Goal: Find specific page/section: Find specific page/section

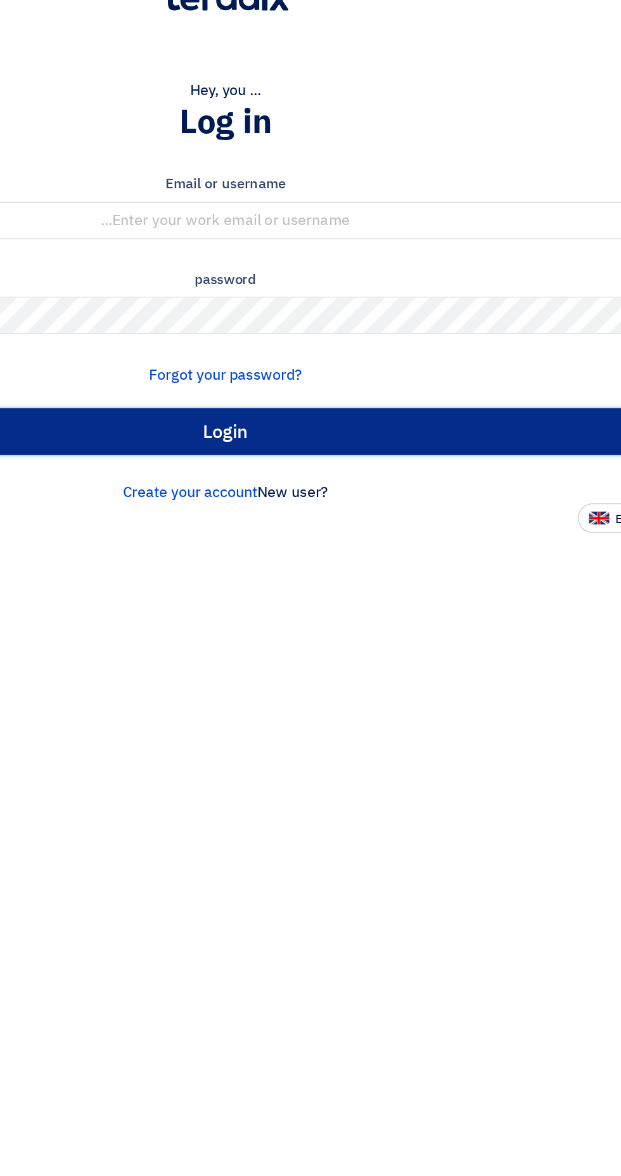
click at [431, 349] on input "Login" at bounding box center [311, 351] width 602 height 32
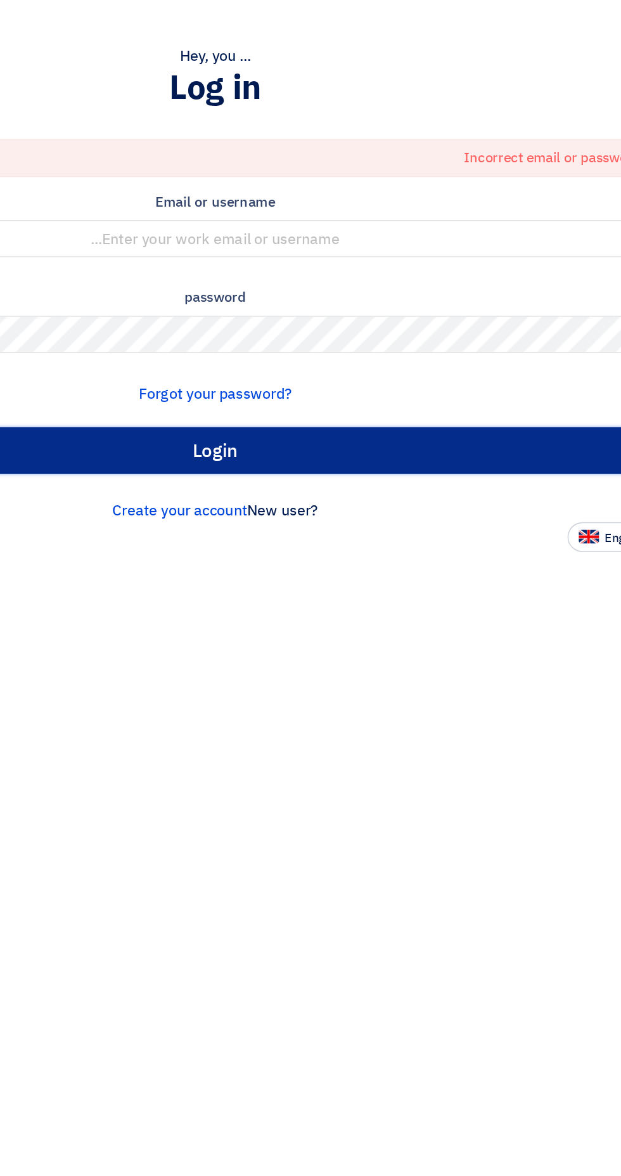
click at [472, 396] on input "Login" at bounding box center [311, 387] width 602 height 32
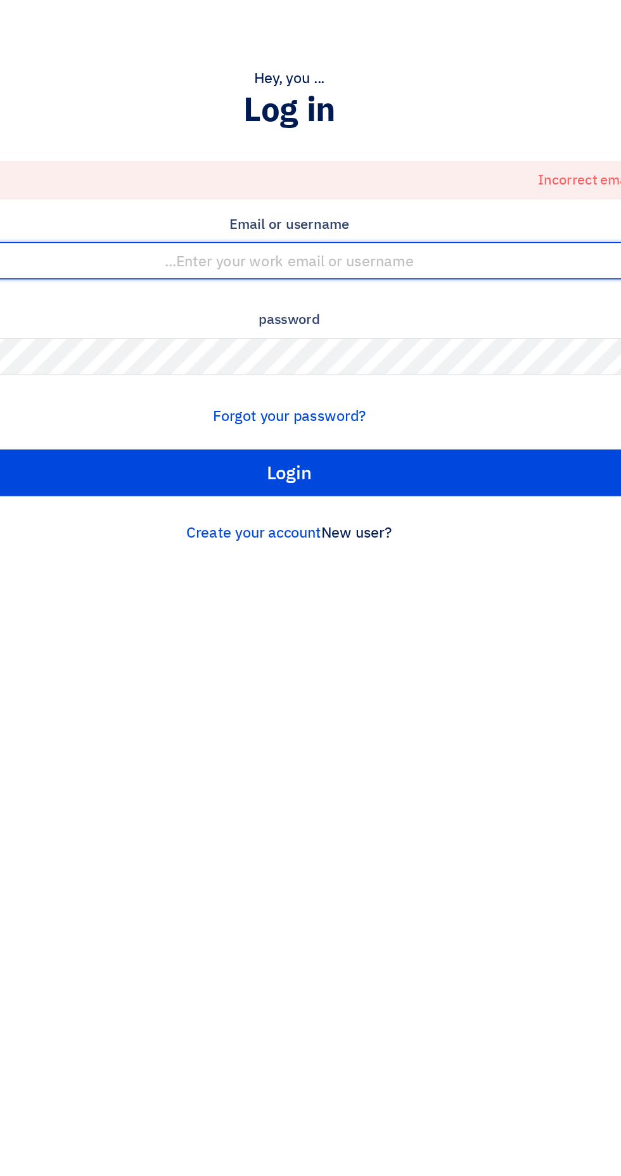
type input "[EMAIL_ADDRESS][DOMAIN_NAME]"
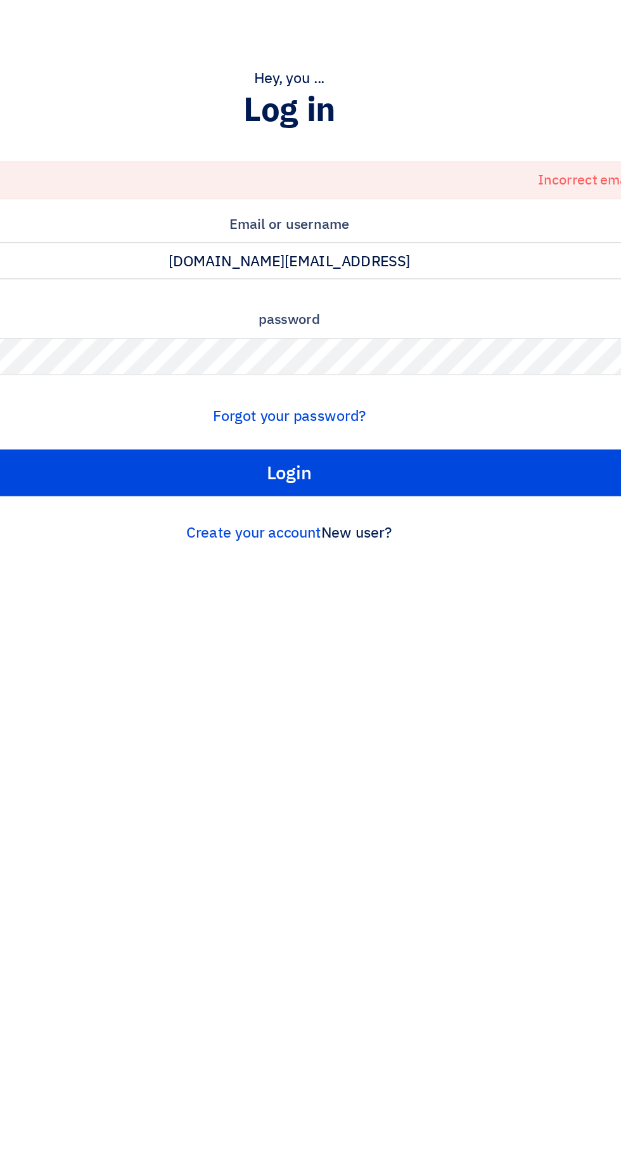
click at [10, 371] on input "Login" at bounding box center [311, 387] width 602 height 32
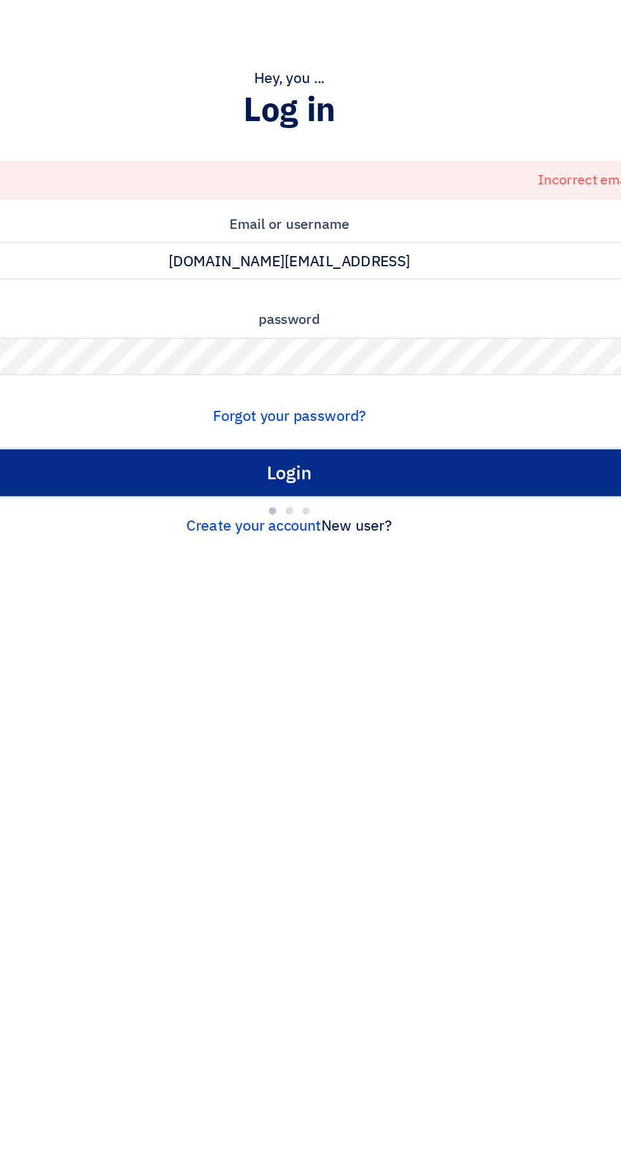
click at [442, 373] on input "Login" at bounding box center [311, 387] width 602 height 32
type input "Sign in"
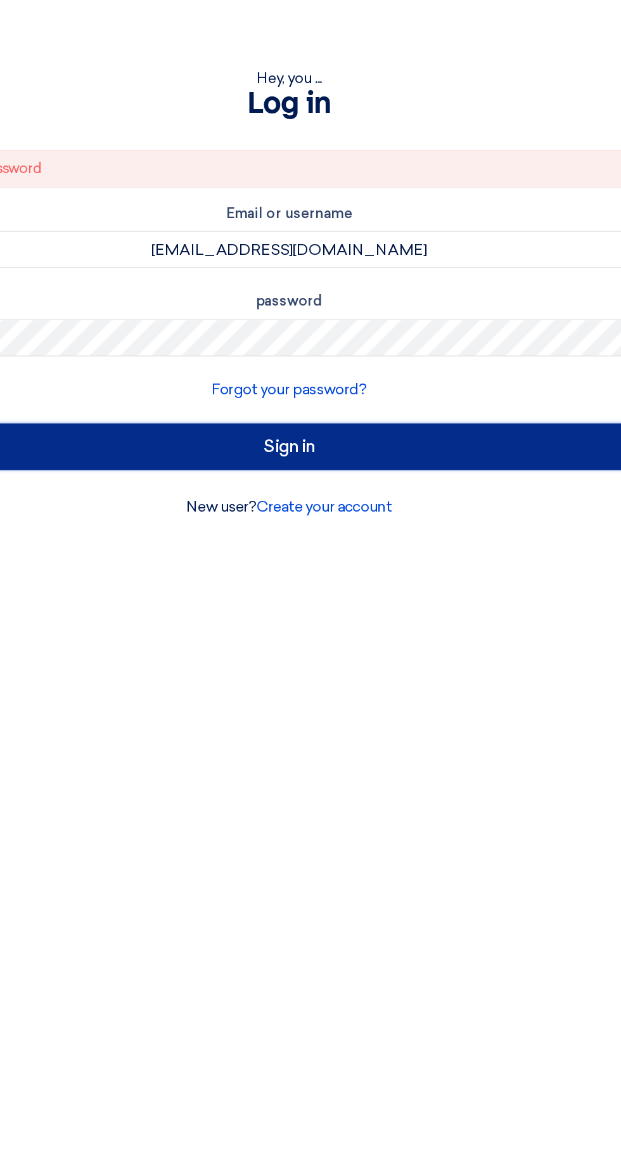
click at [444, 382] on input "Sign in" at bounding box center [311, 369] width 602 height 32
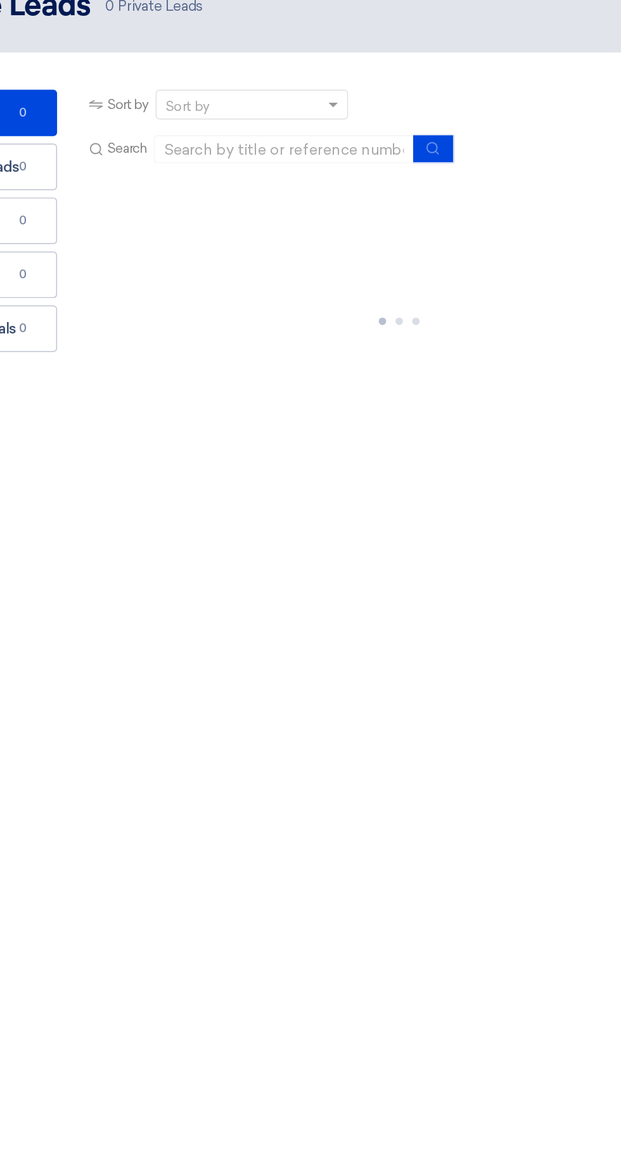
click at [429, 394] on section "Private Leads Private Leads 0 Accessed Leads Accessed Leads 0 Won Deals Won Dea…" at bounding box center [310, 250] width 621 height 301
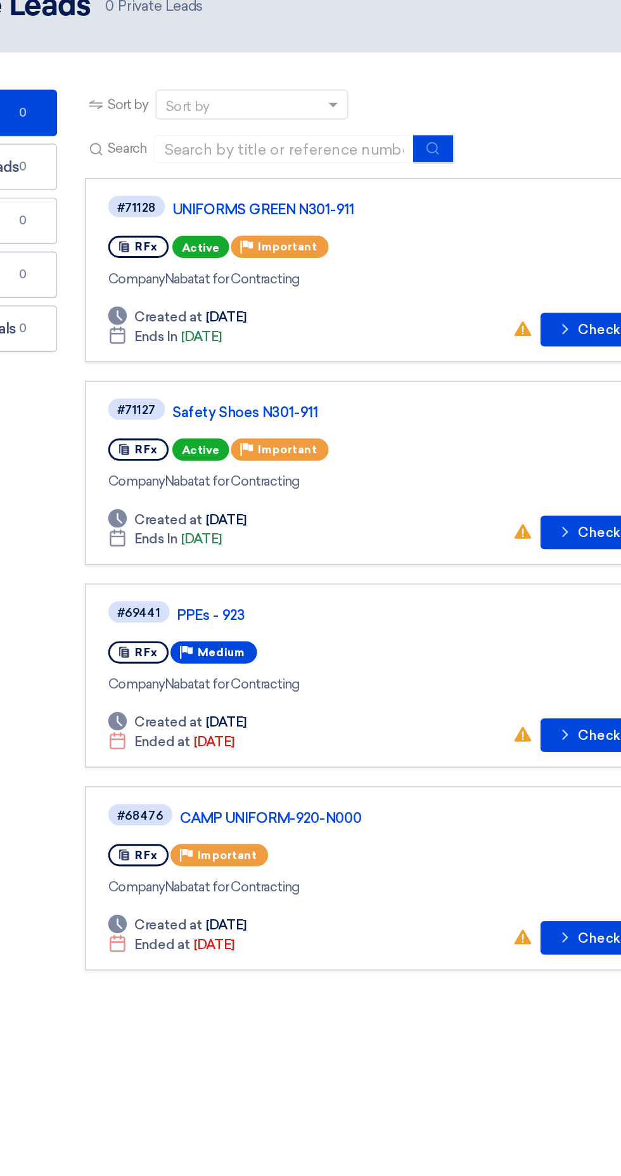
click at [424, 393] on div "Company Nabatat for Contracting" at bounding box center [385, 392] width 396 height 13
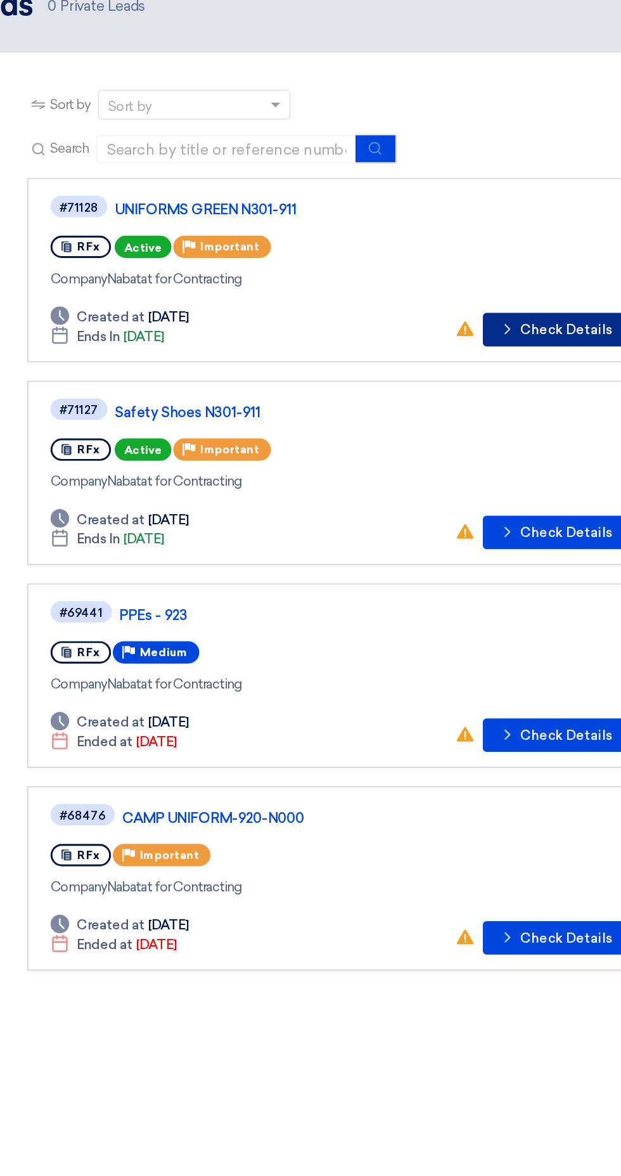
click at [516, 288] on font "Check Details" at bounding box center [538, 289] width 63 height 11
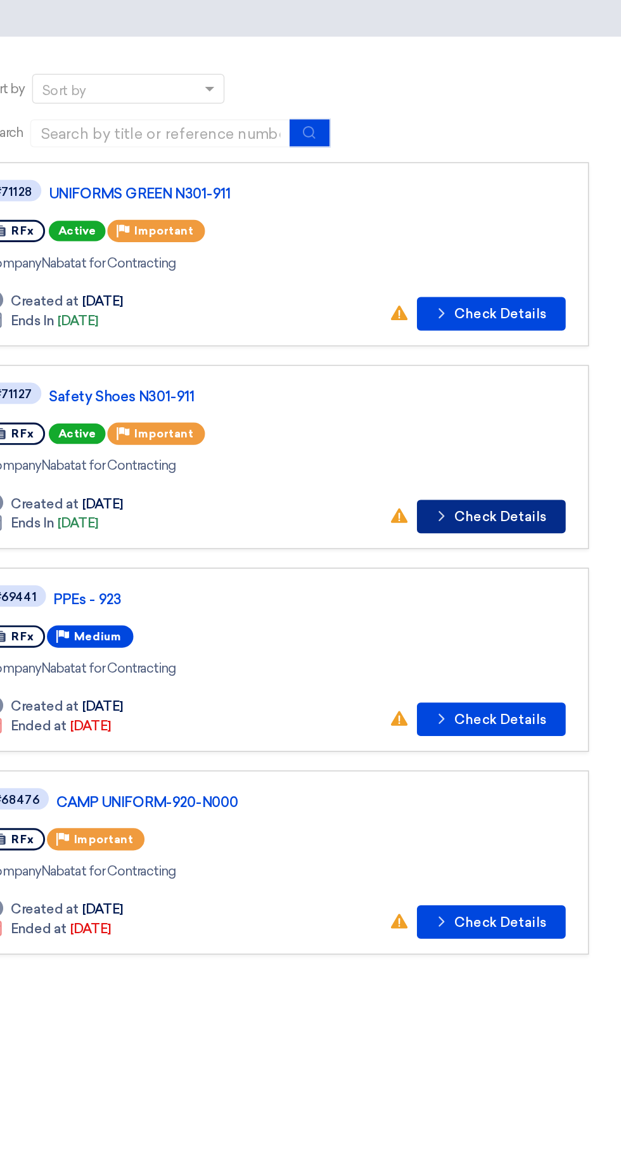
click at [503, 426] on icon "Check details" at bounding box center [499, 427] width 12 height 12
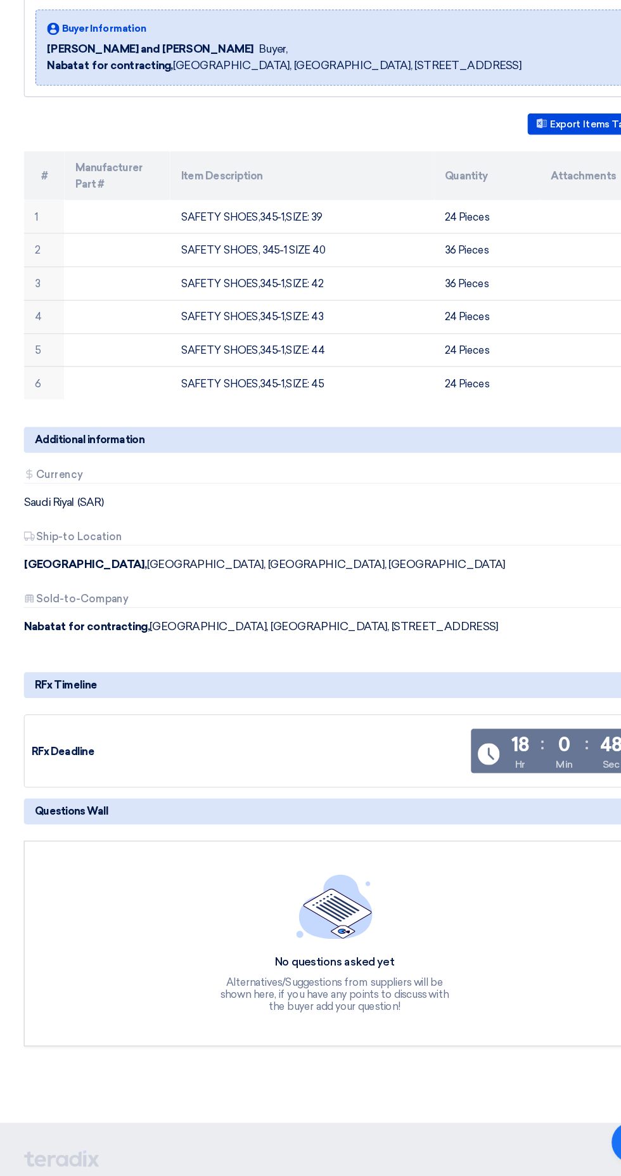
scroll to position [152, 0]
